Goal: Complete application form

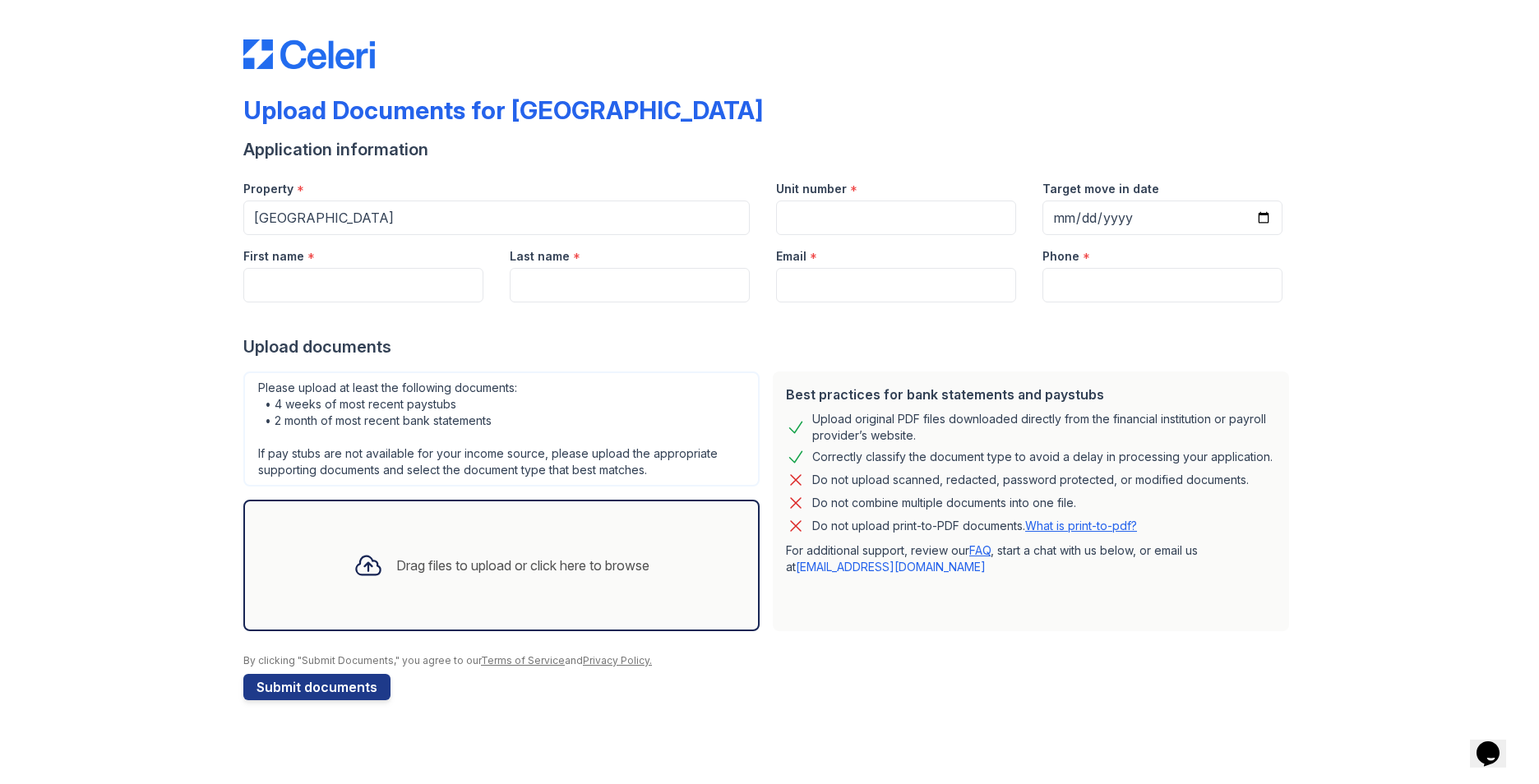
click at [827, 196] on label "Unit number" at bounding box center [812, 188] width 71 height 17
click at [827, 201] on input "Unit number" at bounding box center [896, 218] width 240 height 35
click at [874, 186] on div "Unit number *" at bounding box center [896, 183] width 240 height 33
click at [806, 204] on input "Unit number" at bounding box center [896, 218] width 240 height 35
type input "3513 #301"
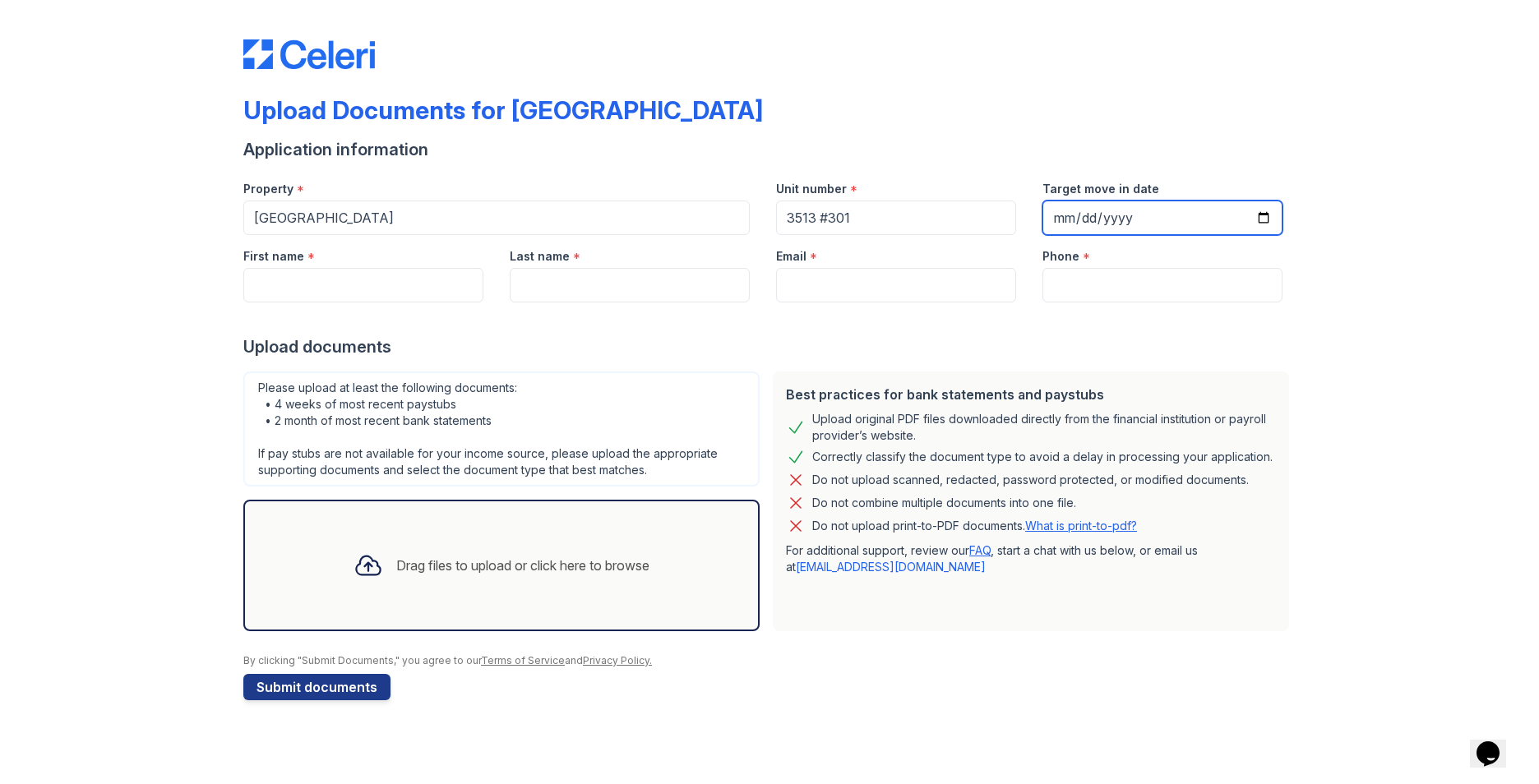
click at [1076, 215] on input "Target move in date" at bounding box center [1162, 218] width 240 height 35
type input "[DATE]"
click at [1097, 316] on div at bounding box center [769, 319] width 1052 height 33
click at [796, 264] on label "Email" at bounding box center [791, 257] width 30 height 17
click at [796, 268] on input "Email" at bounding box center [896, 285] width 240 height 35
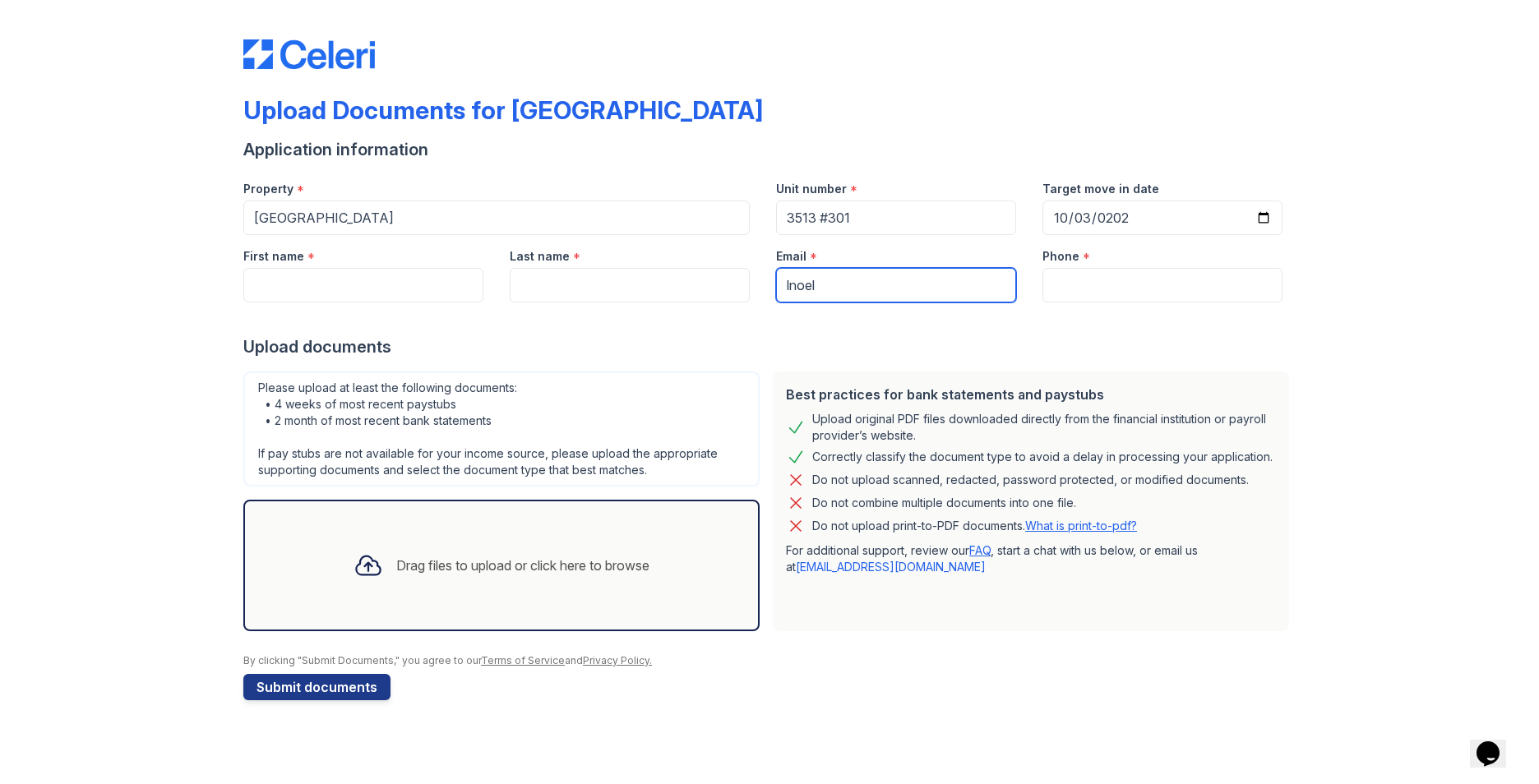
type input "[EMAIL_ADDRESS][DOMAIN_NAME]"
type input "[PERSON_NAME]"
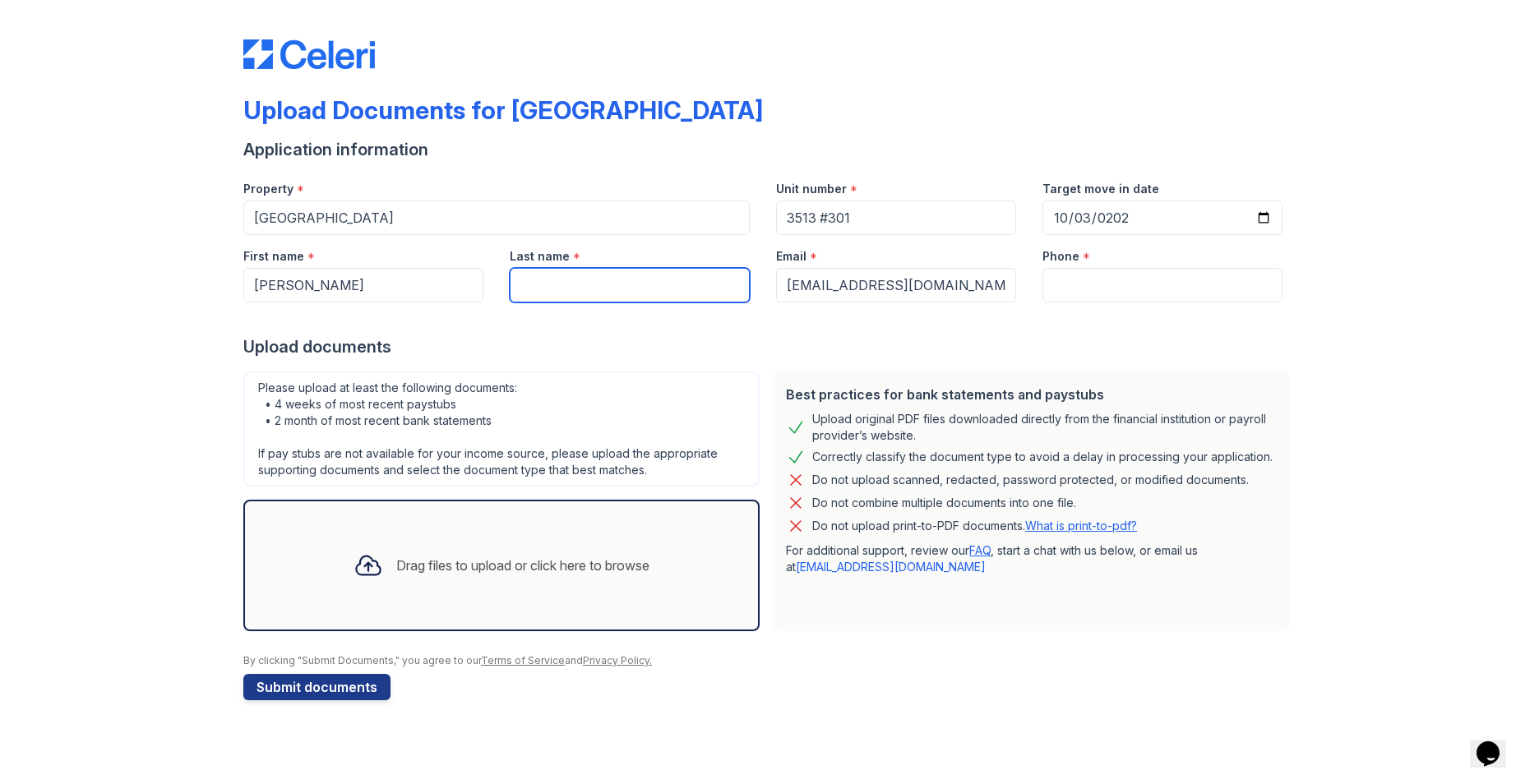
type input "[PERSON_NAME][DATE]"
type input "2022210102"
click at [360, 560] on icon at bounding box center [367, 565] width 29 height 29
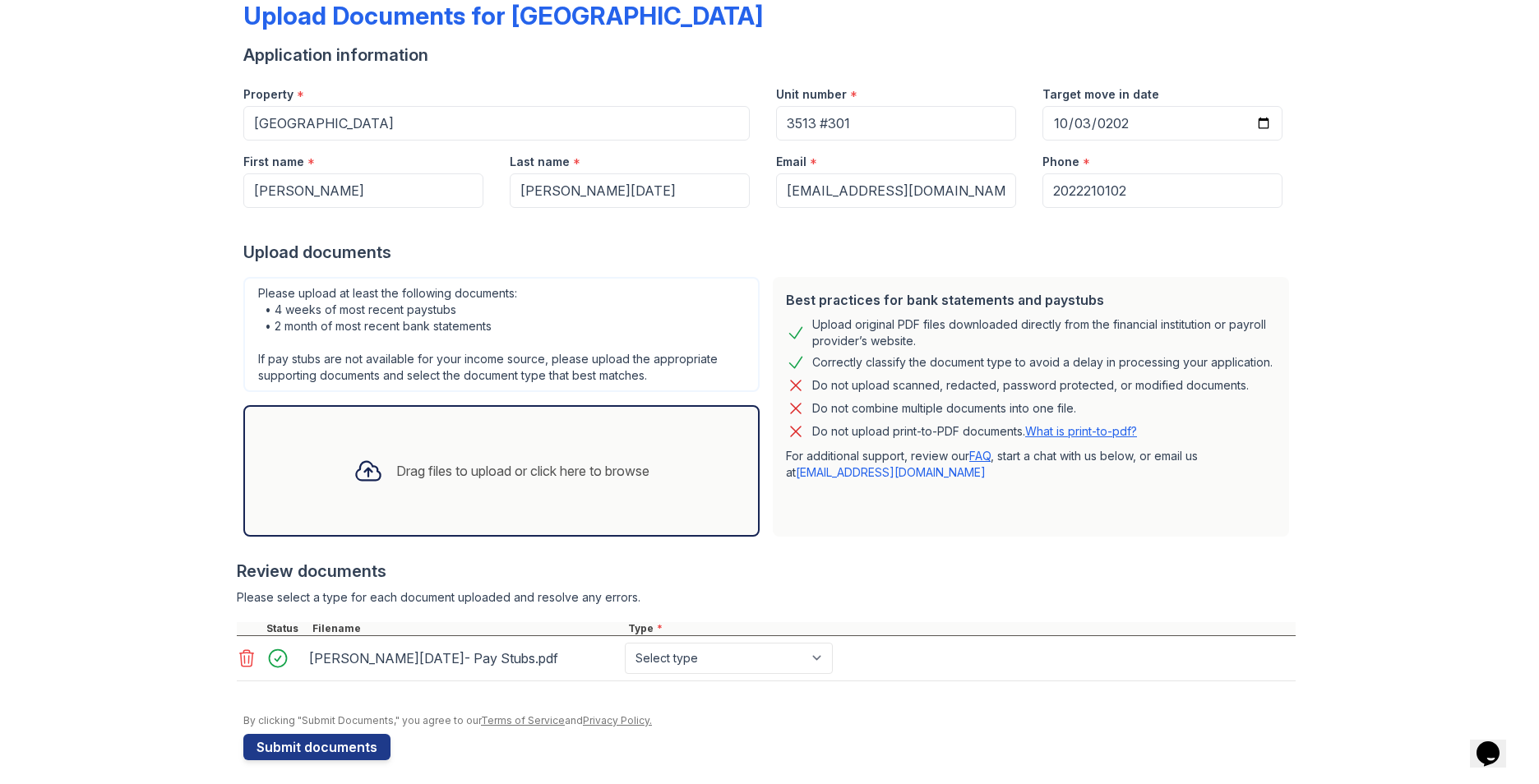
scroll to position [104, 0]
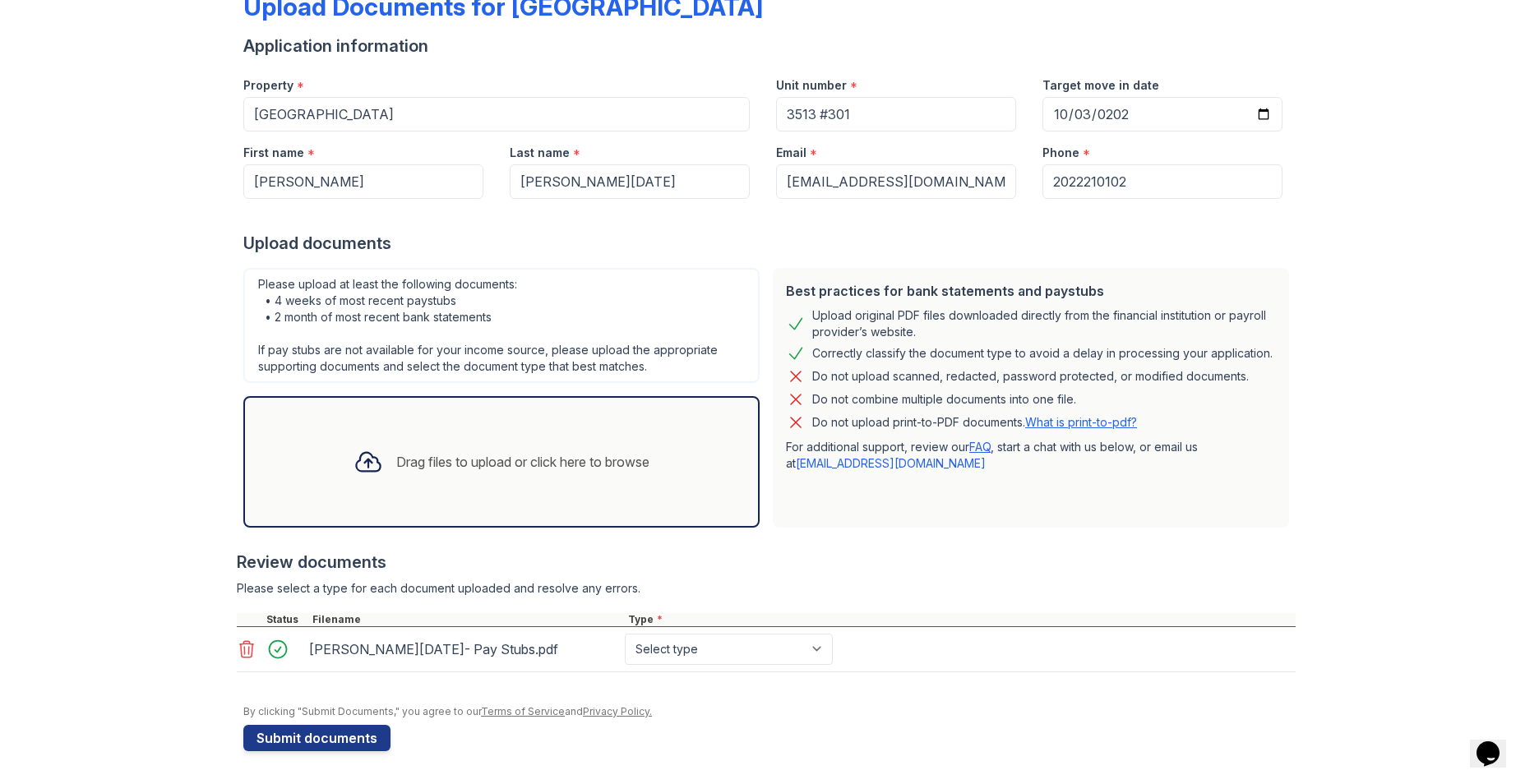
click at [356, 459] on icon at bounding box center [367, 462] width 24 height 19
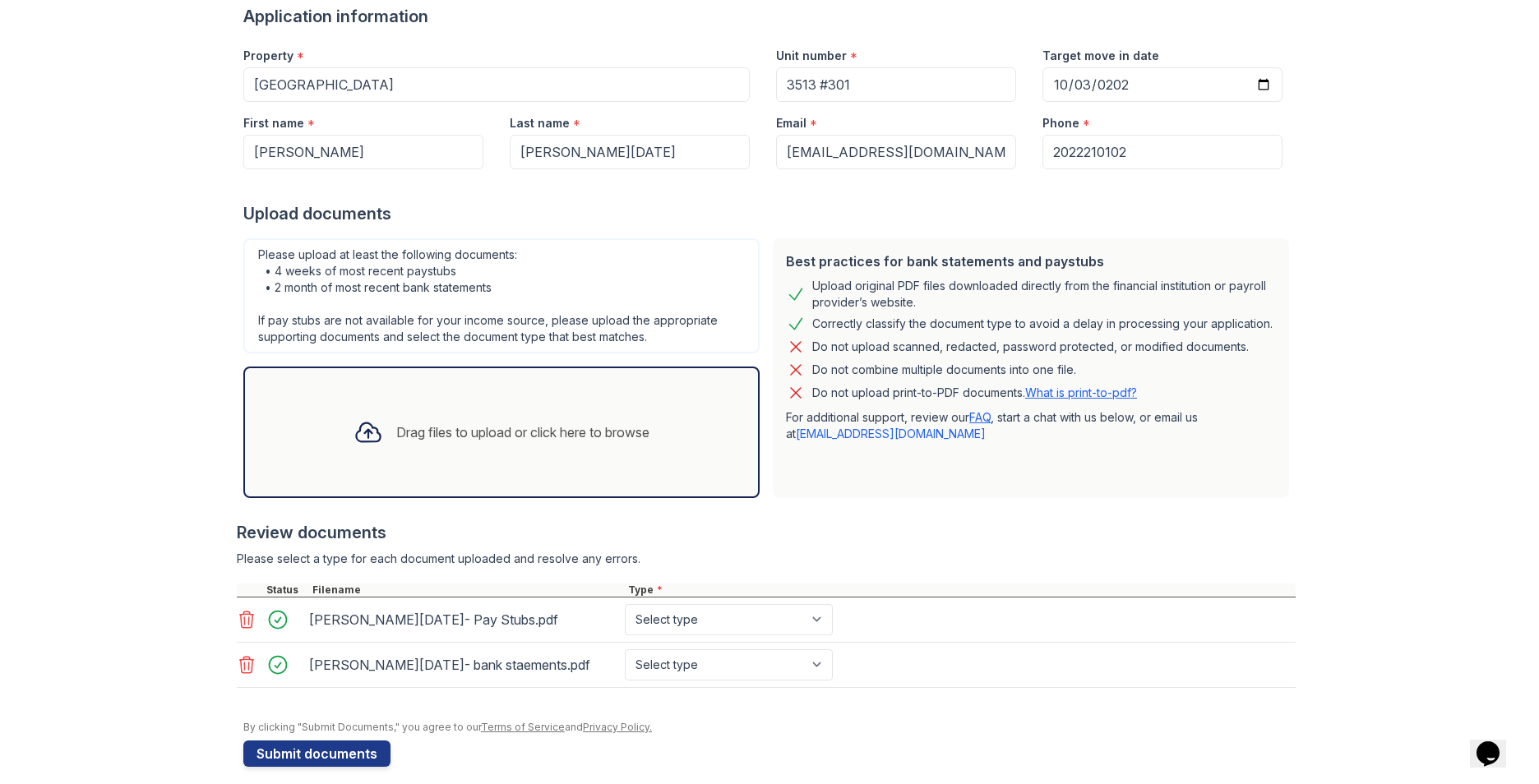
scroll to position [149, 0]
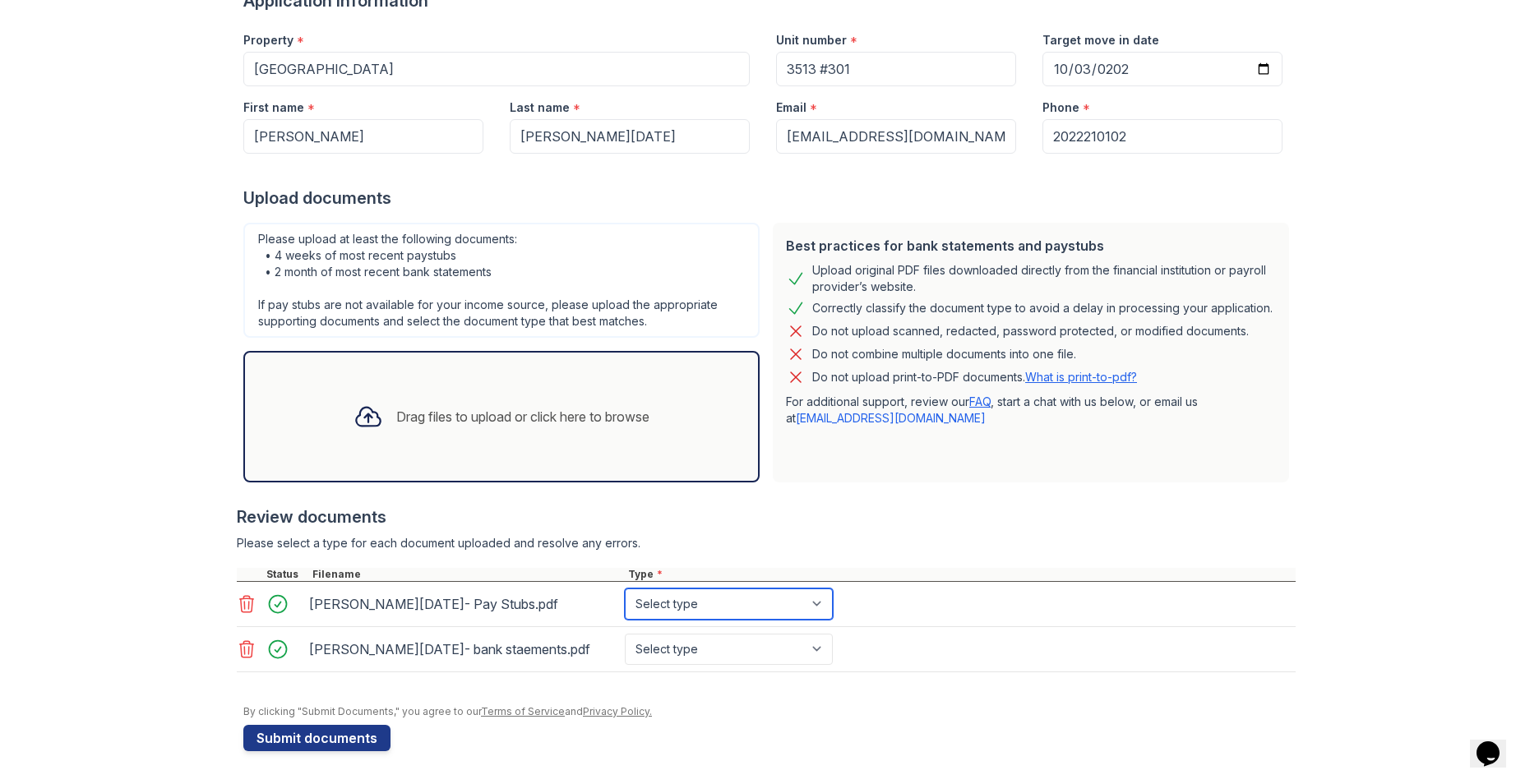
click at [658, 607] on select "Select type Paystub Bank Statement Offer Letter Tax Documents Benefit Award Let…" at bounding box center [728, 603] width 208 height 31
select select "paystub"
click at [625, 588] on select "Select type Paystub Bank Statement Offer Letter Tax Documents Benefit Award Let…" at bounding box center [728, 603] width 208 height 31
click at [674, 649] on select "Select type Paystub Bank Statement Offer Letter Tax Documents Benefit Award Let…" at bounding box center [728, 649] width 208 height 31
select select "bank_statement"
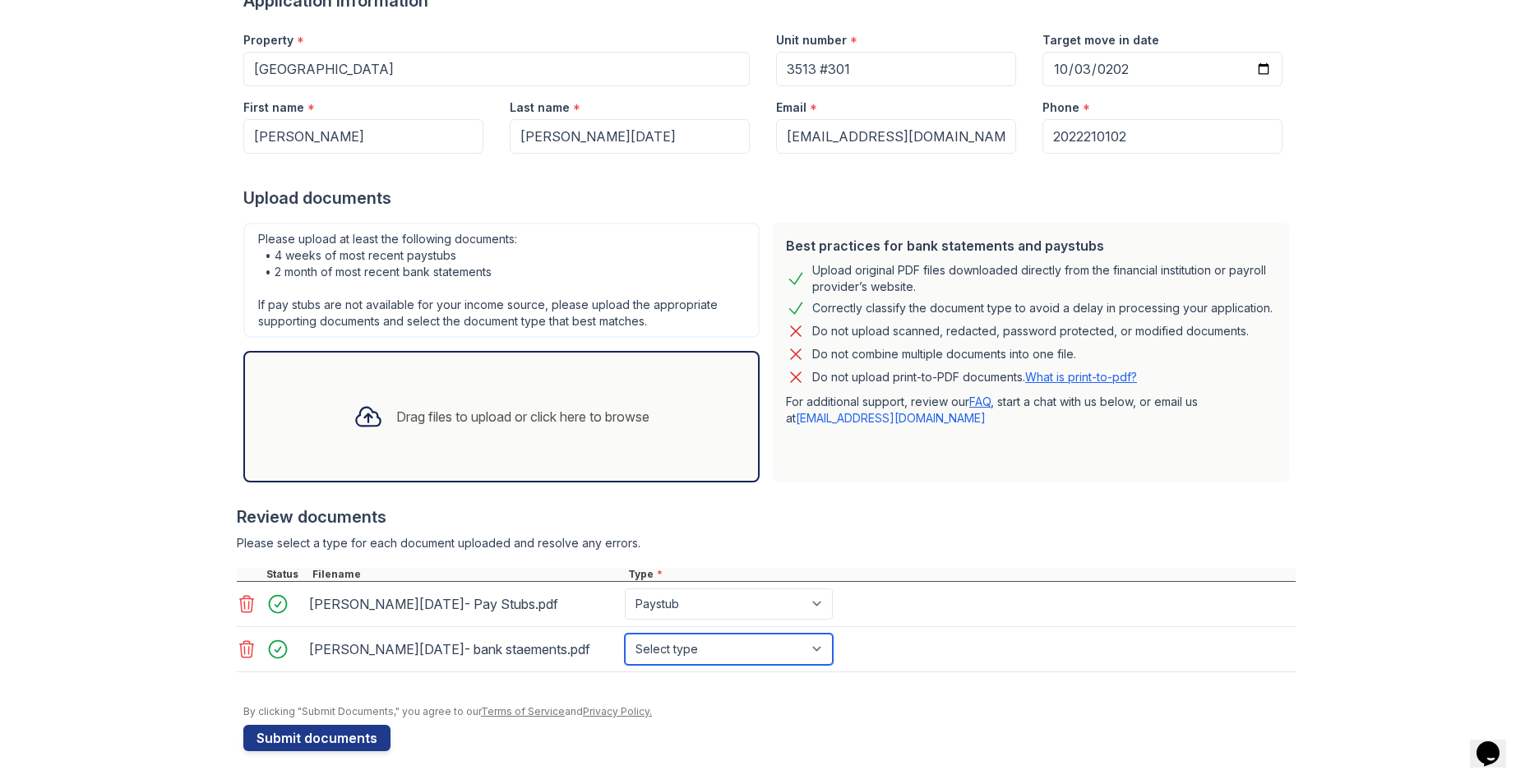
click at [625, 634] on select "Select type Paystub Bank Statement Offer Letter Tax Documents Benefit Award Let…" at bounding box center [728, 649] width 208 height 31
click at [773, 695] on div at bounding box center [769, 696] width 1052 height 17
click at [451, 411] on div "Drag files to upload or click here to browse" at bounding box center [523, 417] width 253 height 19
click at [1077, 377] on link "What is print-to-pdf?" at bounding box center [1081, 377] width 112 height 14
click at [239, 649] on icon at bounding box center [247, 649] width 19 height 19
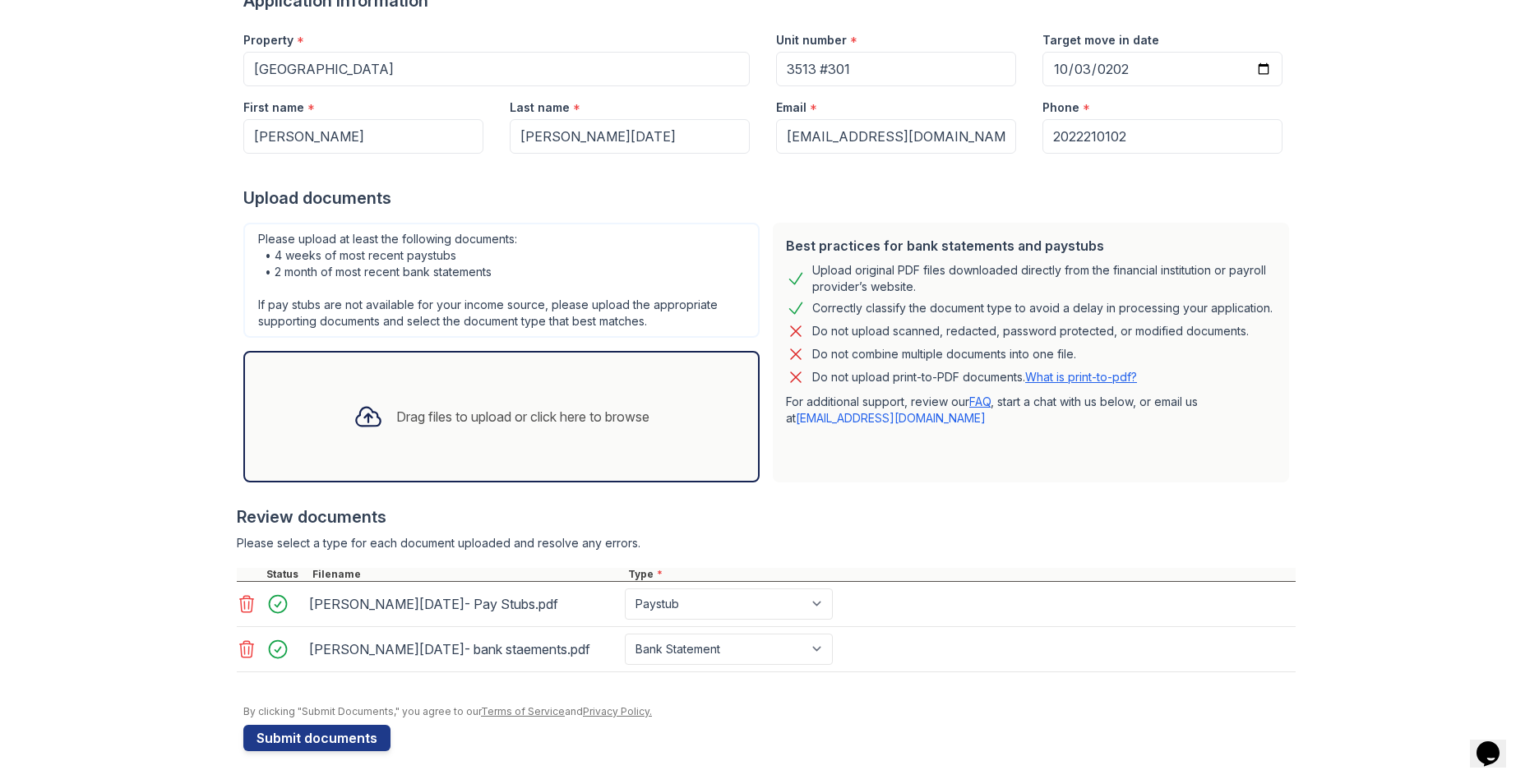
scroll to position [104, 0]
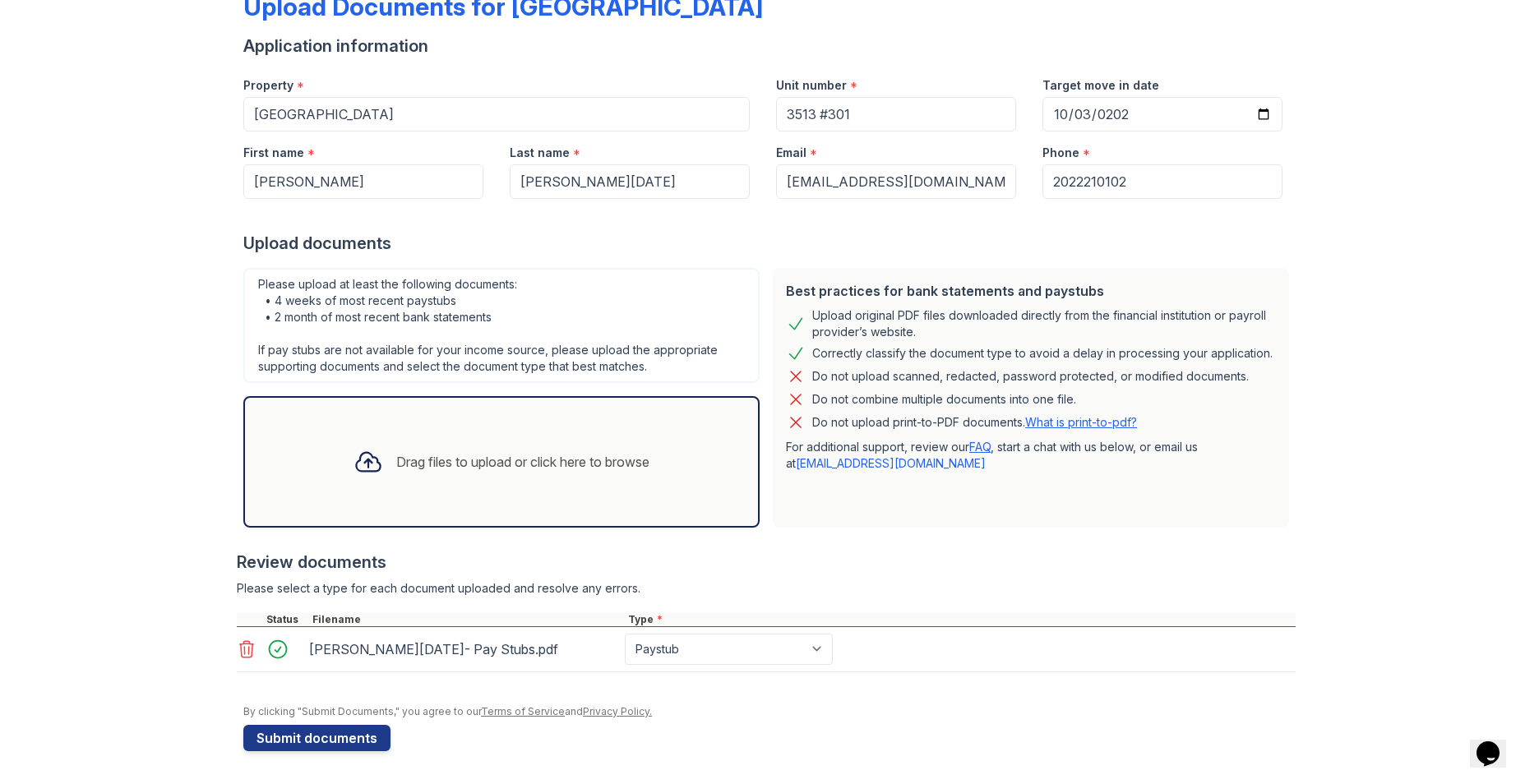
click at [237, 646] on icon at bounding box center [247, 649] width 19 height 19
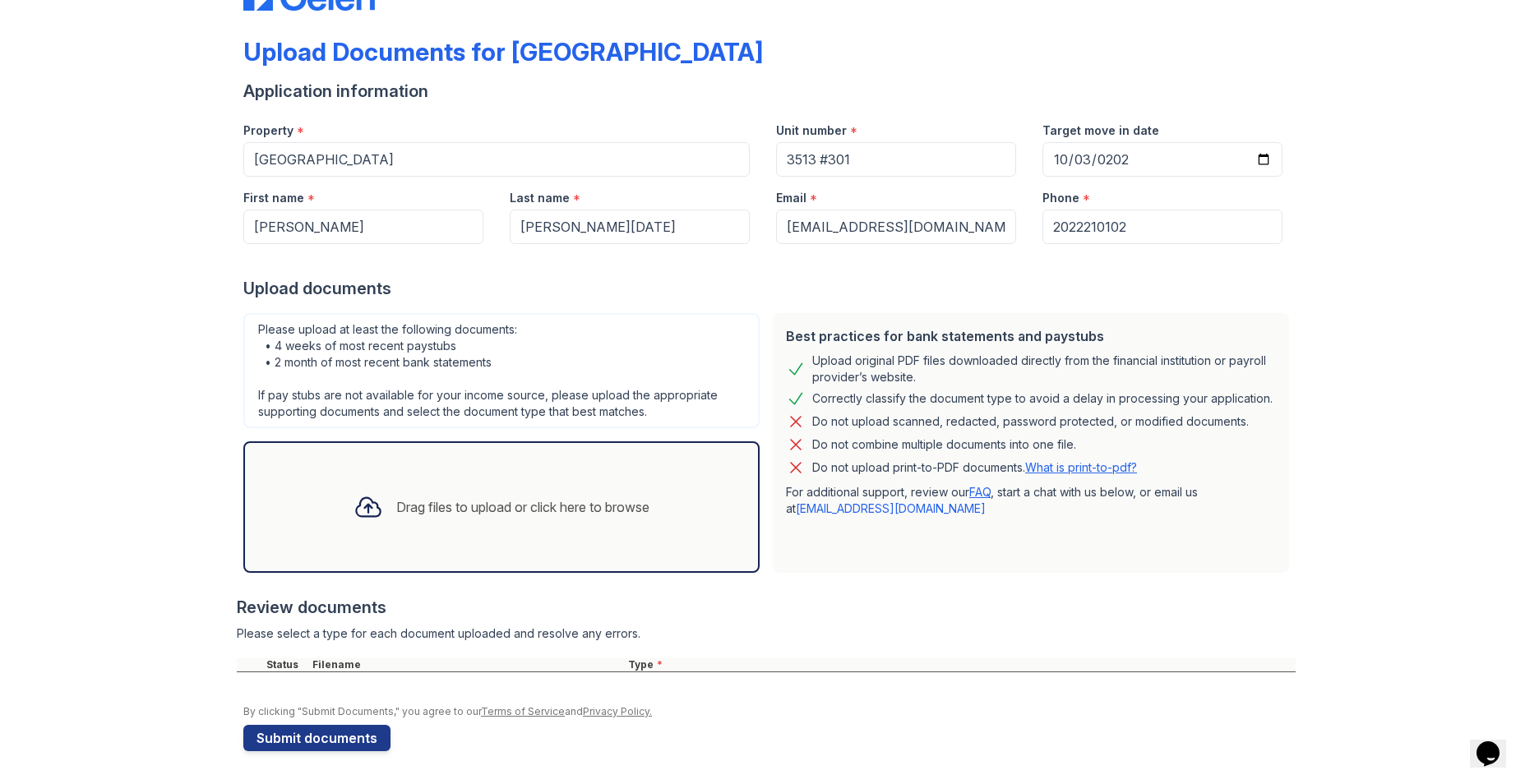
click at [523, 510] on div "Drag files to upload or click here to browse" at bounding box center [523, 507] width 253 height 19
click at [358, 507] on icon at bounding box center [367, 506] width 29 height 29
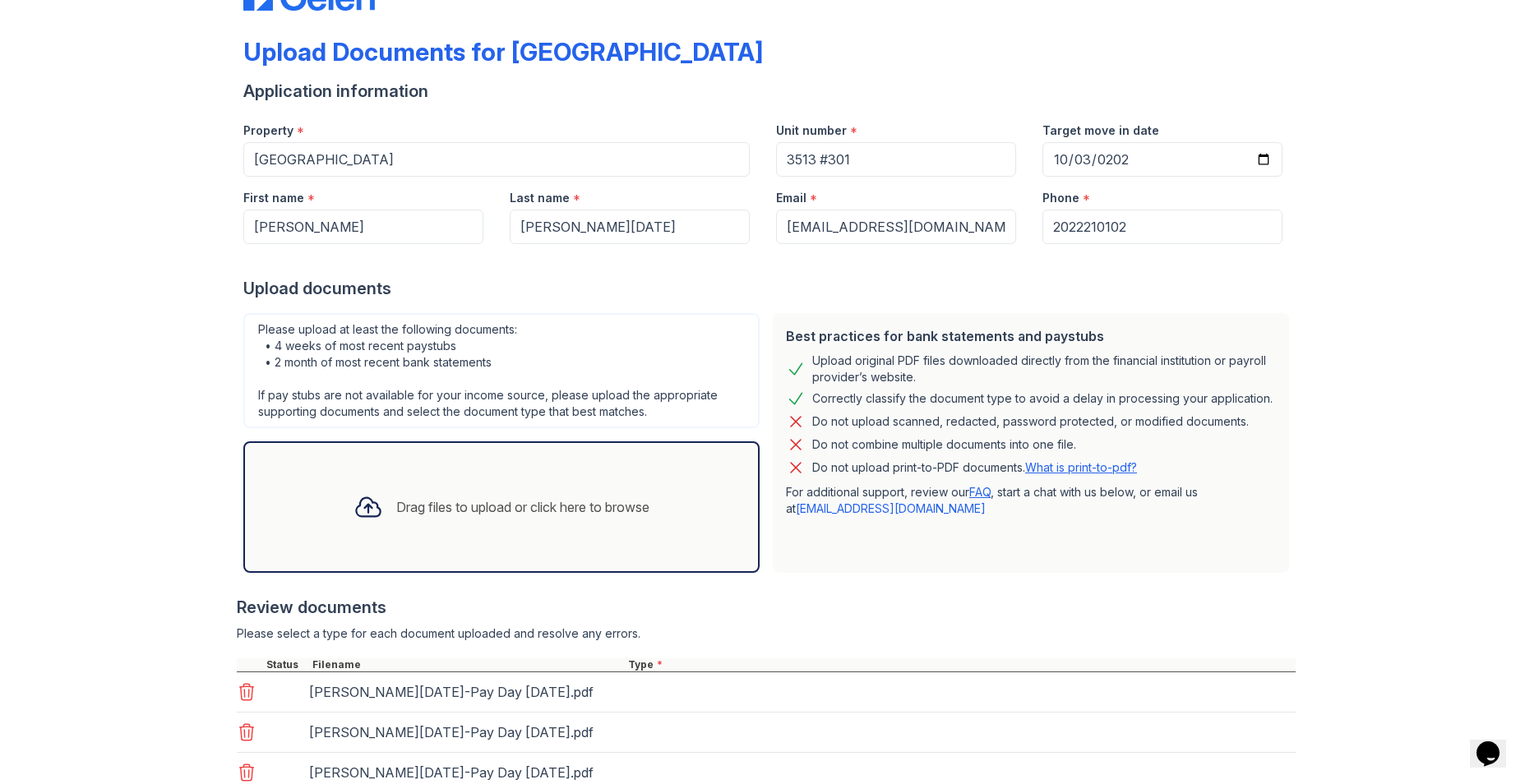
scroll to position [104, 0]
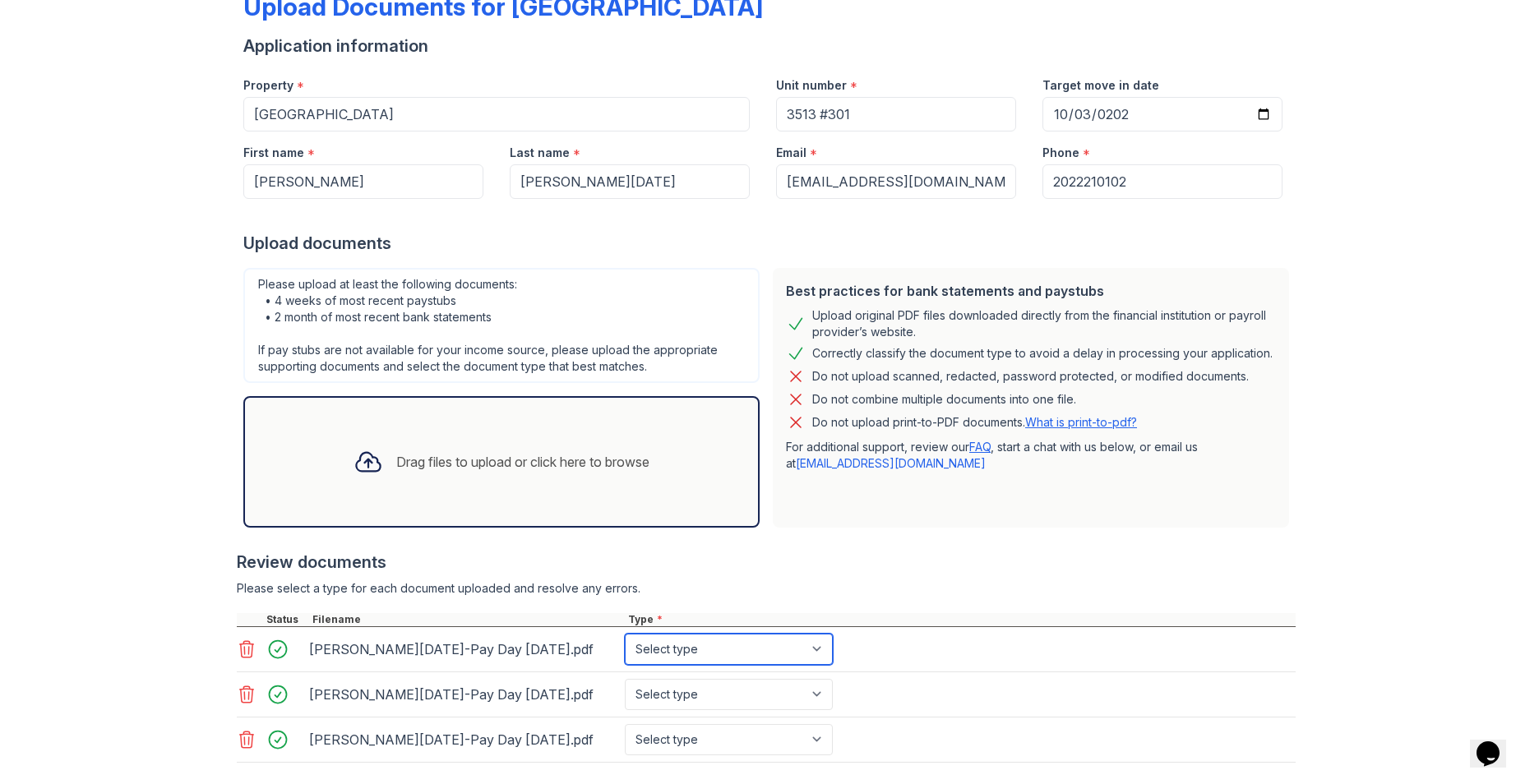
click at [818, 643] on select "Select type Paystub Bank Statement Offer Letter Tax Documents Benefit Award Let…" at bounding box center [728, 649] width 208 height 31
select select "paystub"
click at [625, 634] on select "Select type Paystub Bank Statement Offer Letter Tax Documents Benefit Award Let…" at bounding box center [728, 649] width 208 height 31
click at [814, 690] on select "Select type Paystub Bank Statement Offer Letter Tax Documents Benefit Award Let…" at bounding box center [728, 694] width 208 height 31
select select "paystub"
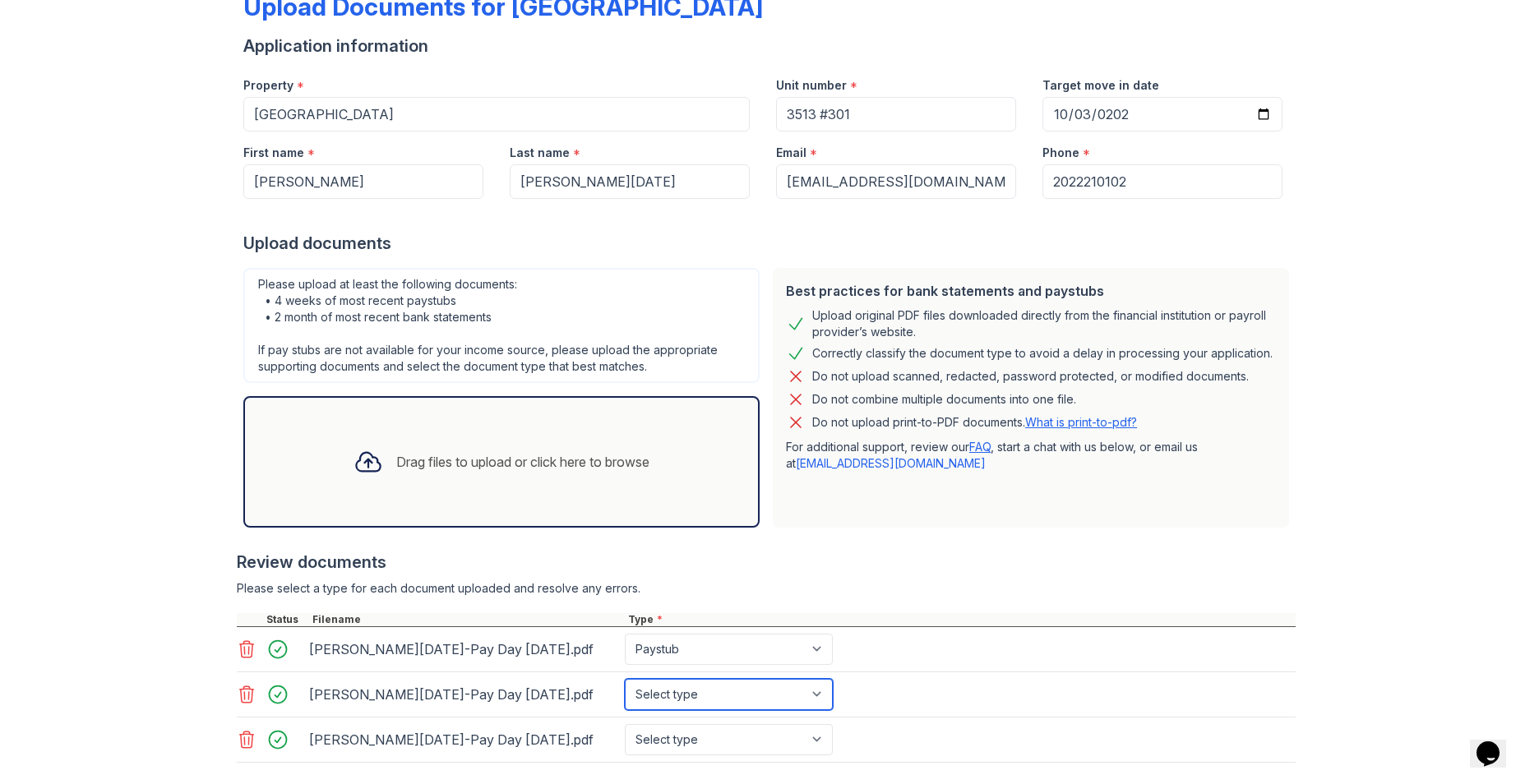
click at [625, 679] on select "Select type Paystub Bank Statement Offer Letter Tax Documents Benefit Award Let…" at bounding box center [728, 694] width 208 height 31
click at [815, 741] on select "Select type Paystub Bank Statement Offer Letter Tax Documents Benefit Award Let…" at bounding box center [728, 739] width 208 height 31
select select "paystub"
click at [625, 724] on select "Select type Paystub Bank Statement Offer Letter Tax Documents Benefit Award Let…" at bounding box center [728, 739] width 208 height 31
drag, startPoint x: 973, startPoint y: 725, endPoint x: 930, endPoint y: 711, distance: 45.2
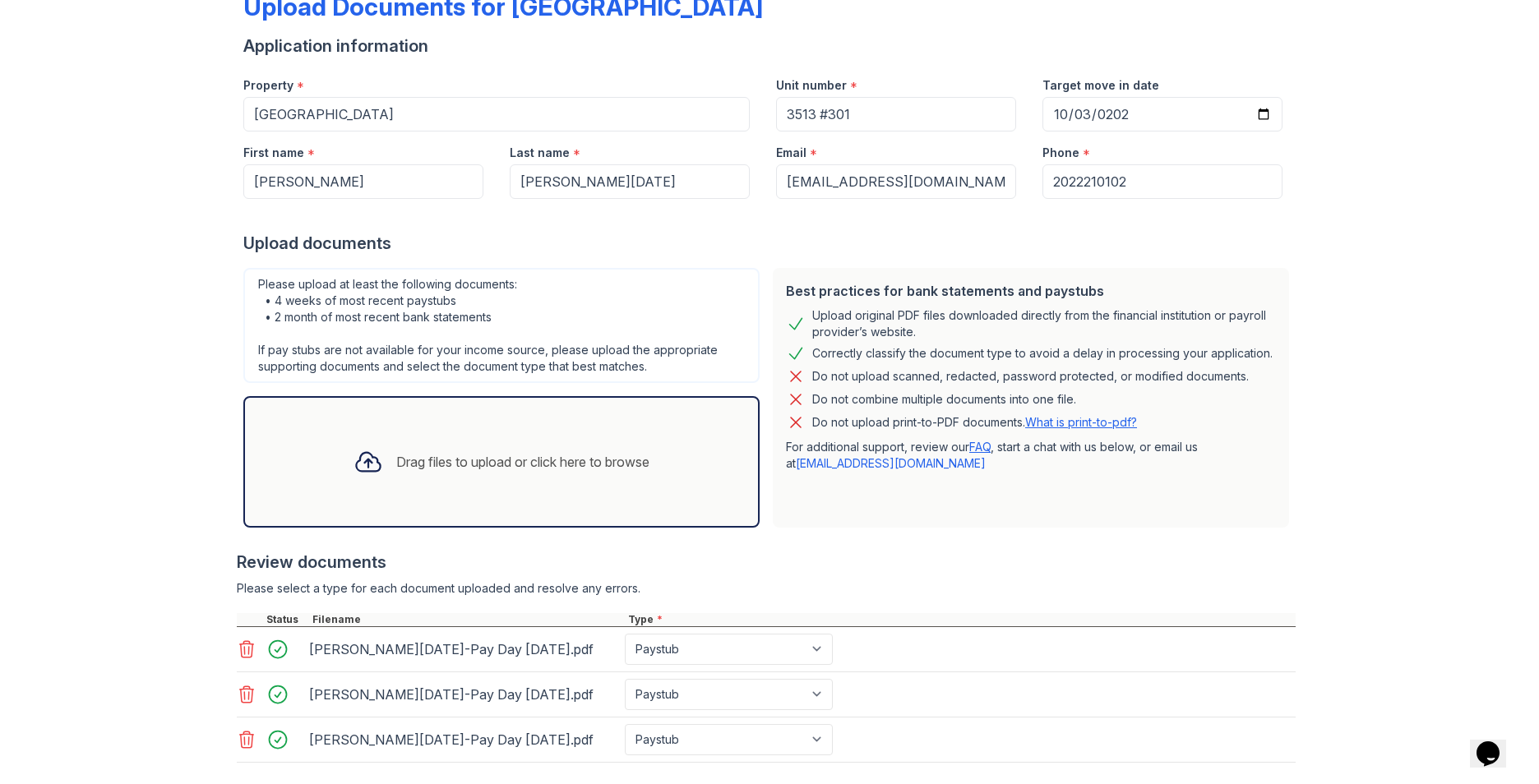
click at [971, 723] on div "[PERSON_NAME][DATE]-Pay Day [DATE].pdf Select type Paystub Bank Statement Offer…" at bounding box center [766, 740] width 1058 height 45
click at [403, 463] on div "Drag files to upload or click here to browse" at bounding box center [523, 462] width 253 height 19
click at [426, 457] on div "Drag files to upload or click here to browse" at bounding box center [523, 462] width 253 height 19
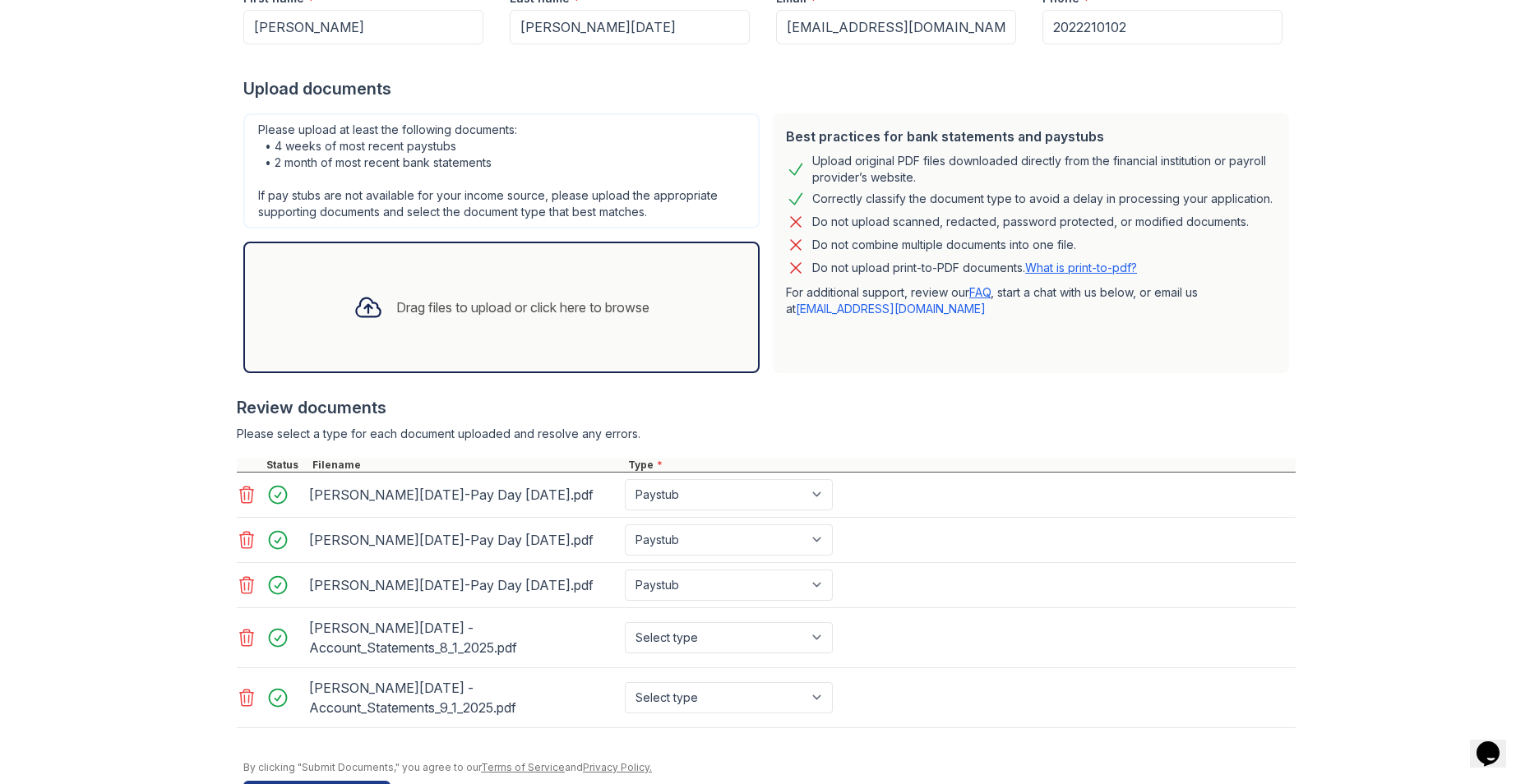
scroll to position [284, 0]
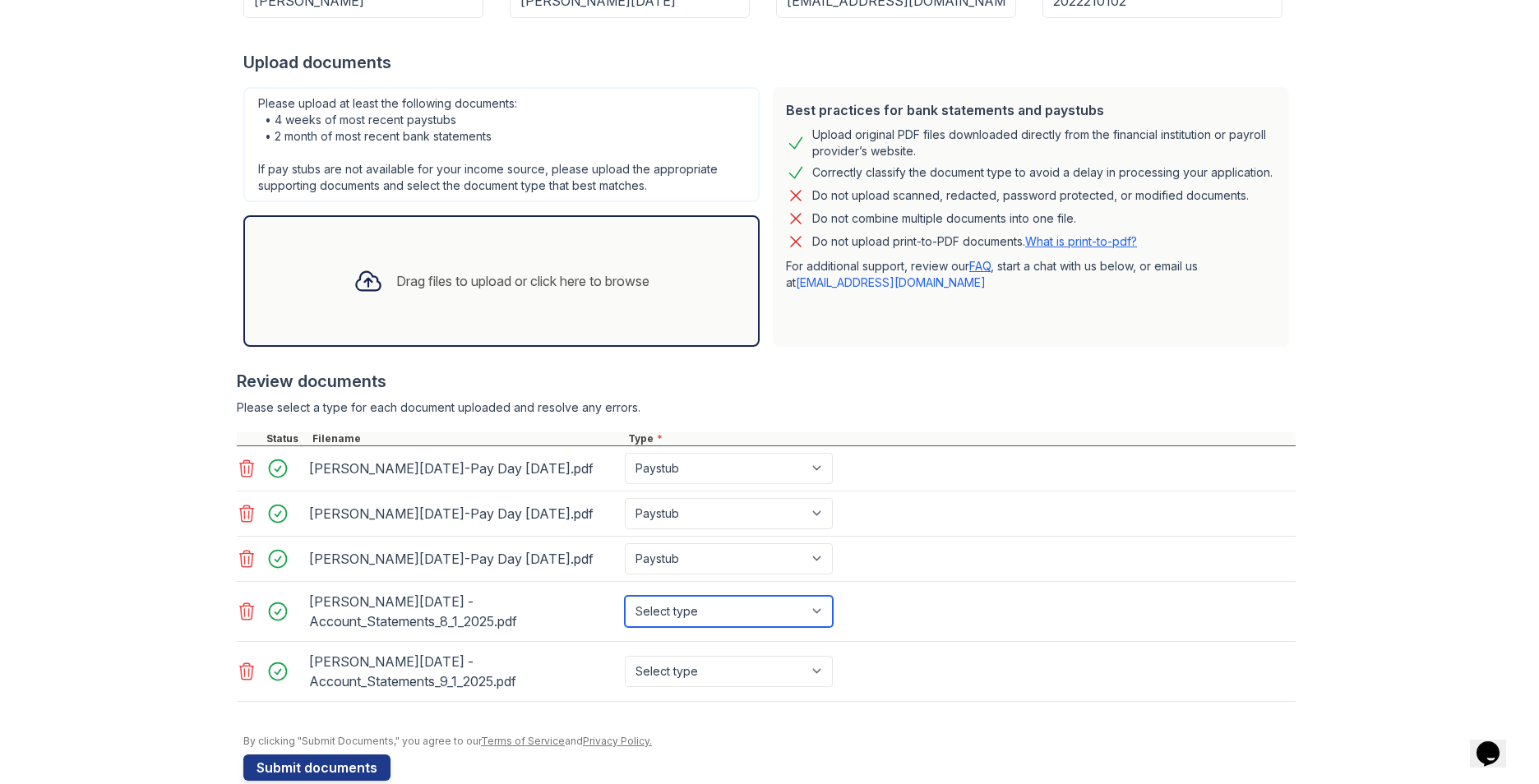
click at [671, 601] on select "Select type Paystub Bank Statement Offer Letter Tax Documents Benefit Award Let…" at bounding box center [728, 611] width 208 height 31
select select "bank_statement"
click at [625, 596] on select "Select type Paystub Bank Statement Offer Letter Tax Documents Benefit Award Let…" at bounding box center [728, 611] width 208 height 31
click at [676, 656] on select "Select type Paystub Bank Statement Offer Letter Tax Documents Benefit Award Let…" at bounding box center [728, 671] width 208 height 31
select select "bank_statement"
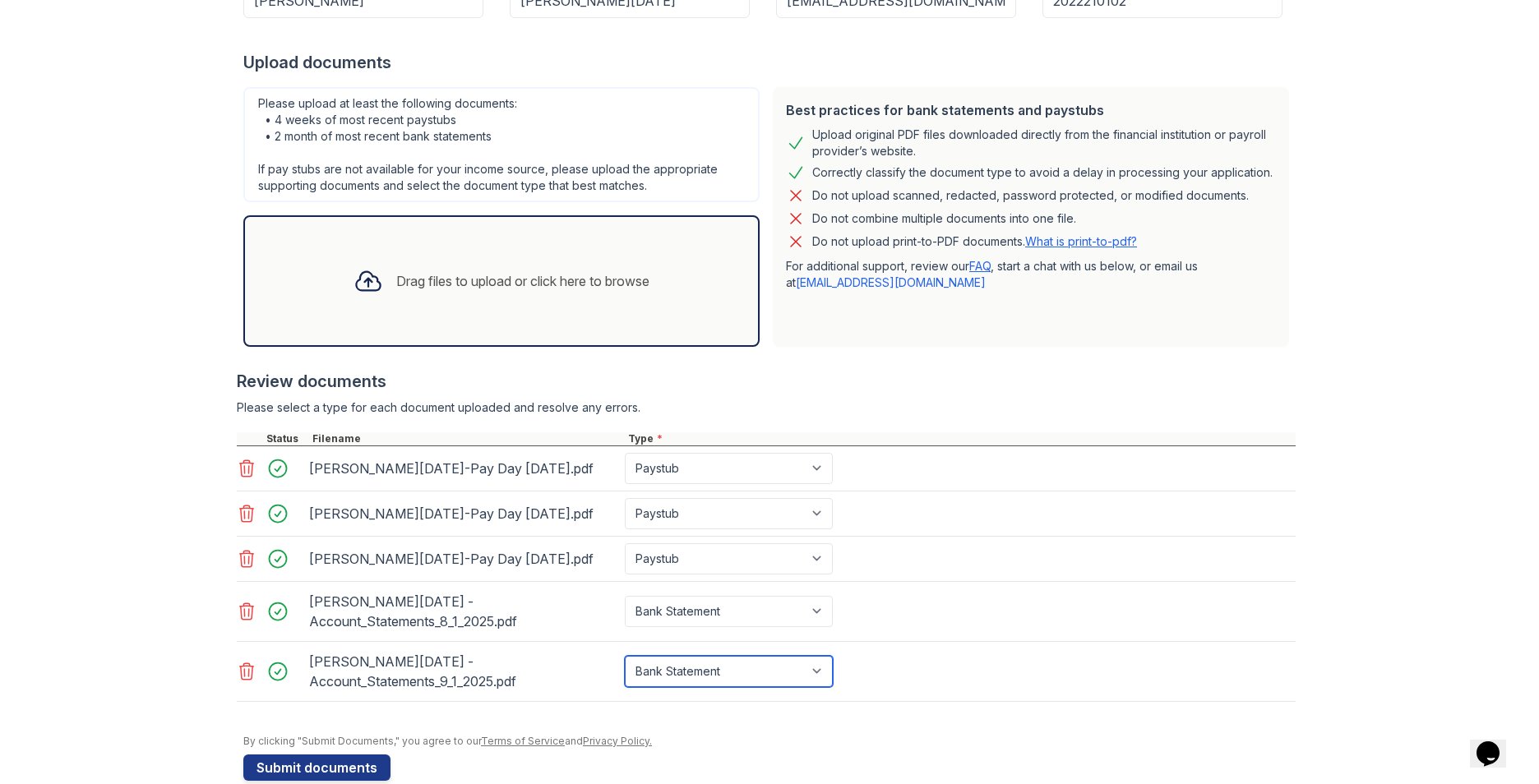
click at [625, 656] on select "Select type Paystub Bank Statement Offer Letter Tax Documents Benefit Award Let…" at bounding box center [728, 671] width 208 height 31
click at [1034, 654] on div "[PERSON_NAME][DATE] -Account_Statements_9_1_2025.pdf Select type Paystub Bank S…" at bounding box center [766, 672] width 1058 height 60
click at [812, 466] on select "Select type Paystub Bank Statement Offer Letter Tax Documents Benefit Award Let…" at bounding box center [728, 468] width 208 height 31
click at [965, 534] on div "[PERSON_NAME][DATE]-Pay Day [DATE].pdf Select type Paystub Bank Statement Offer…" at bounding box center [766, 513] width 1058 height 45
click at [333, 755] on button "Submit documents" at bounding box center [317, 768] width 147 height 27
